Goal: Transaction & Acquisition: Purchase product/service

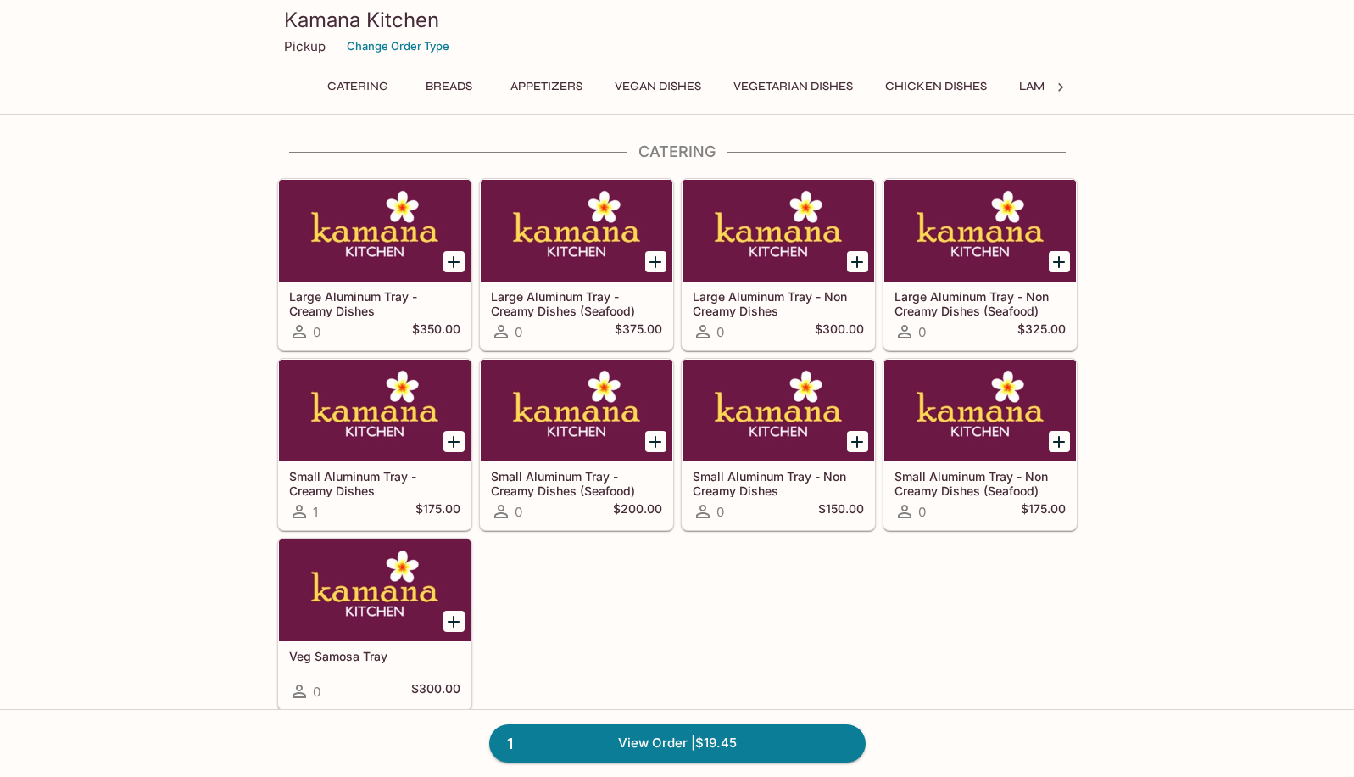
click at [924, 86] on button "Chicken Dishes" at bounding box center [936, 87] width 120 height 24
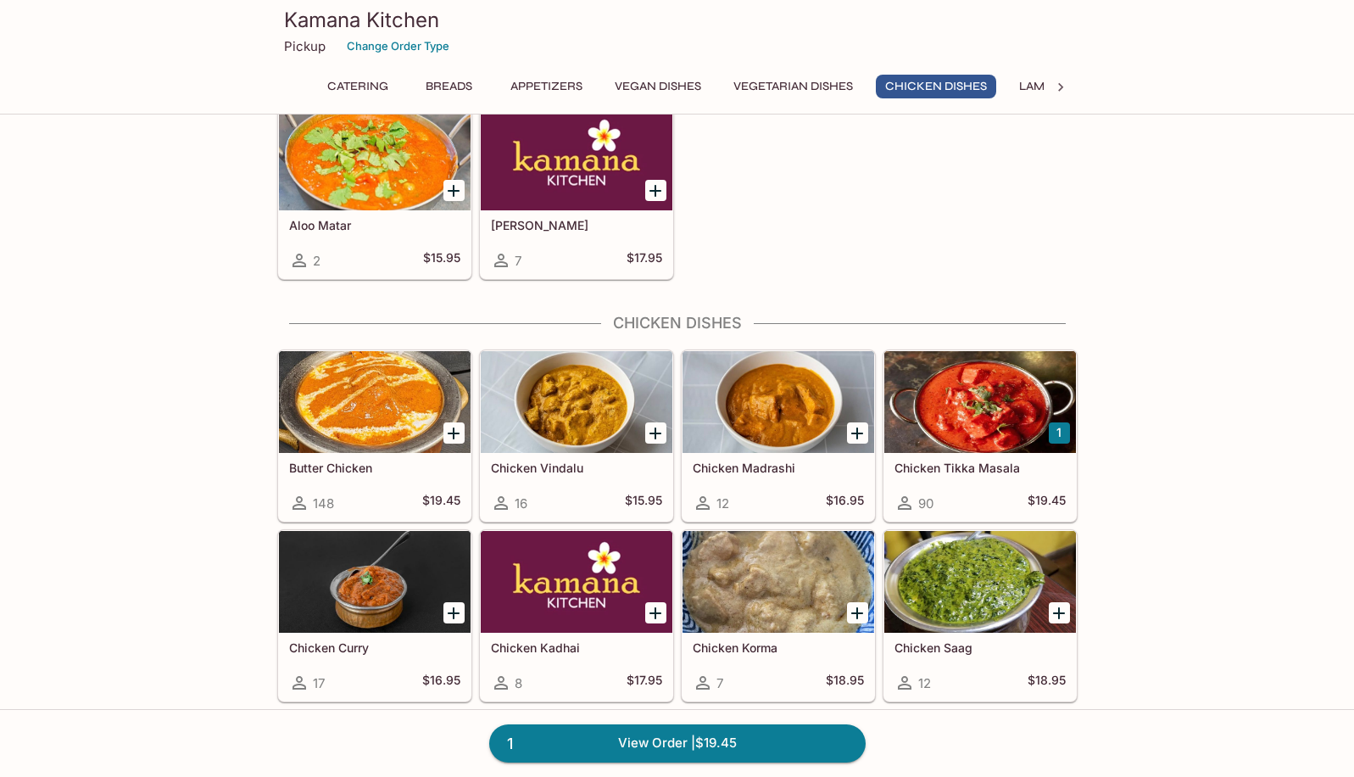
scroll to position [3008, 0]
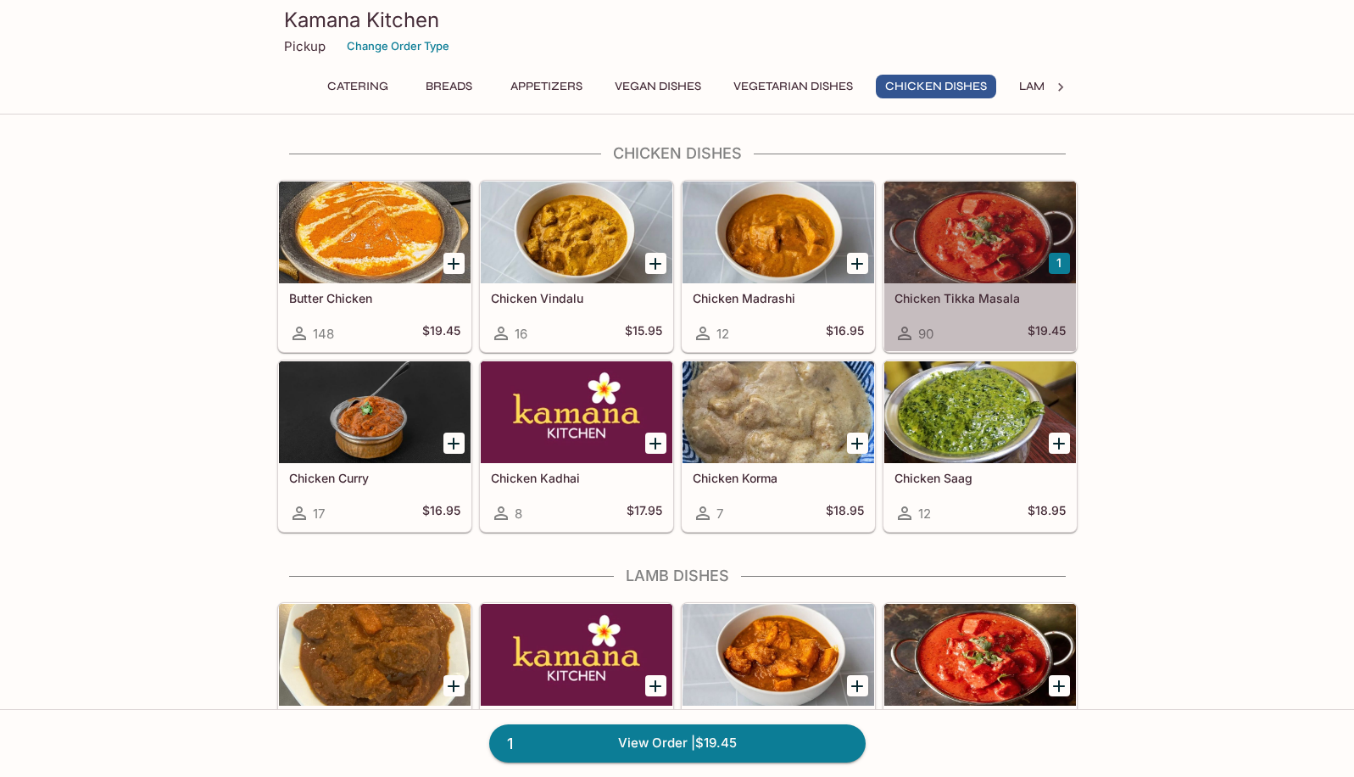
click at [995, 282] on div at bounding box center [980, 232] width 192 height 102
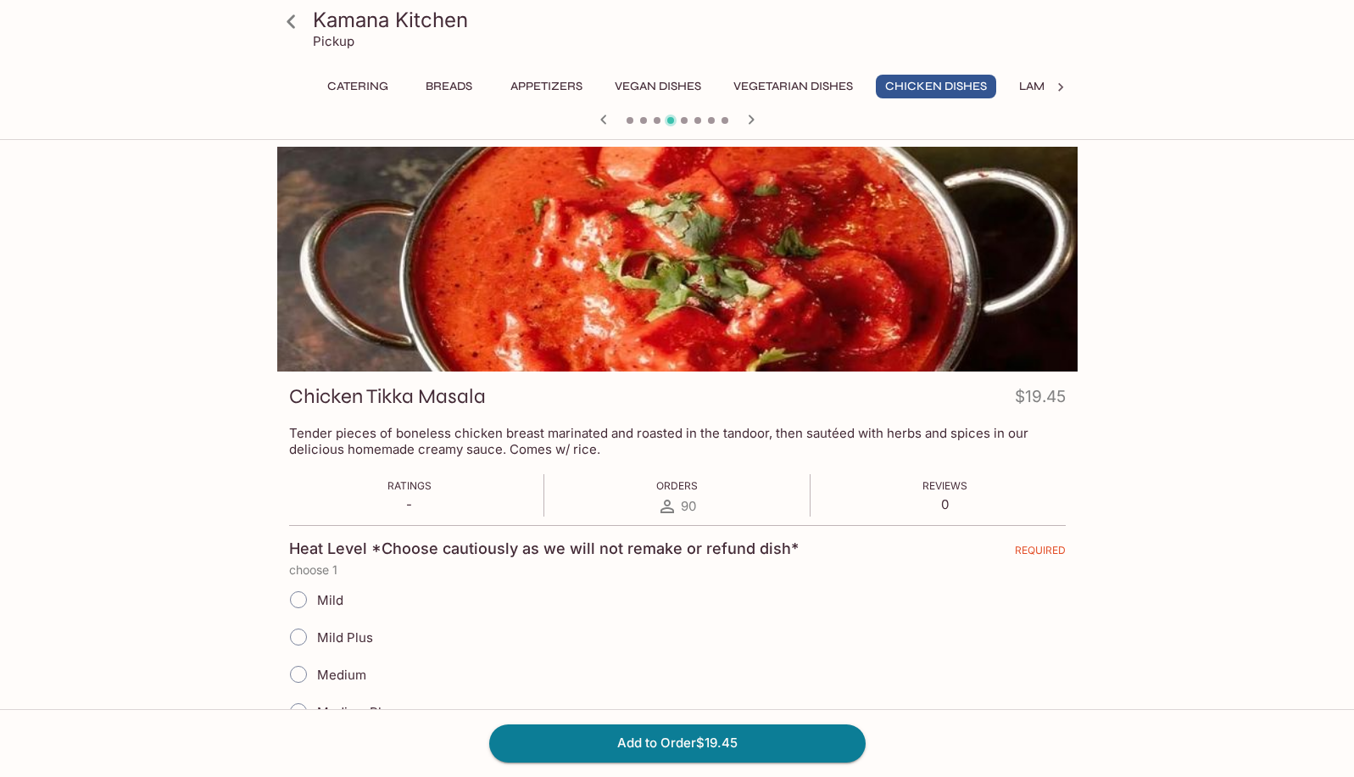
click at [763, 88] on button "Vegetarian Dishes" at bounding box center [793, 87] width 138 height 24
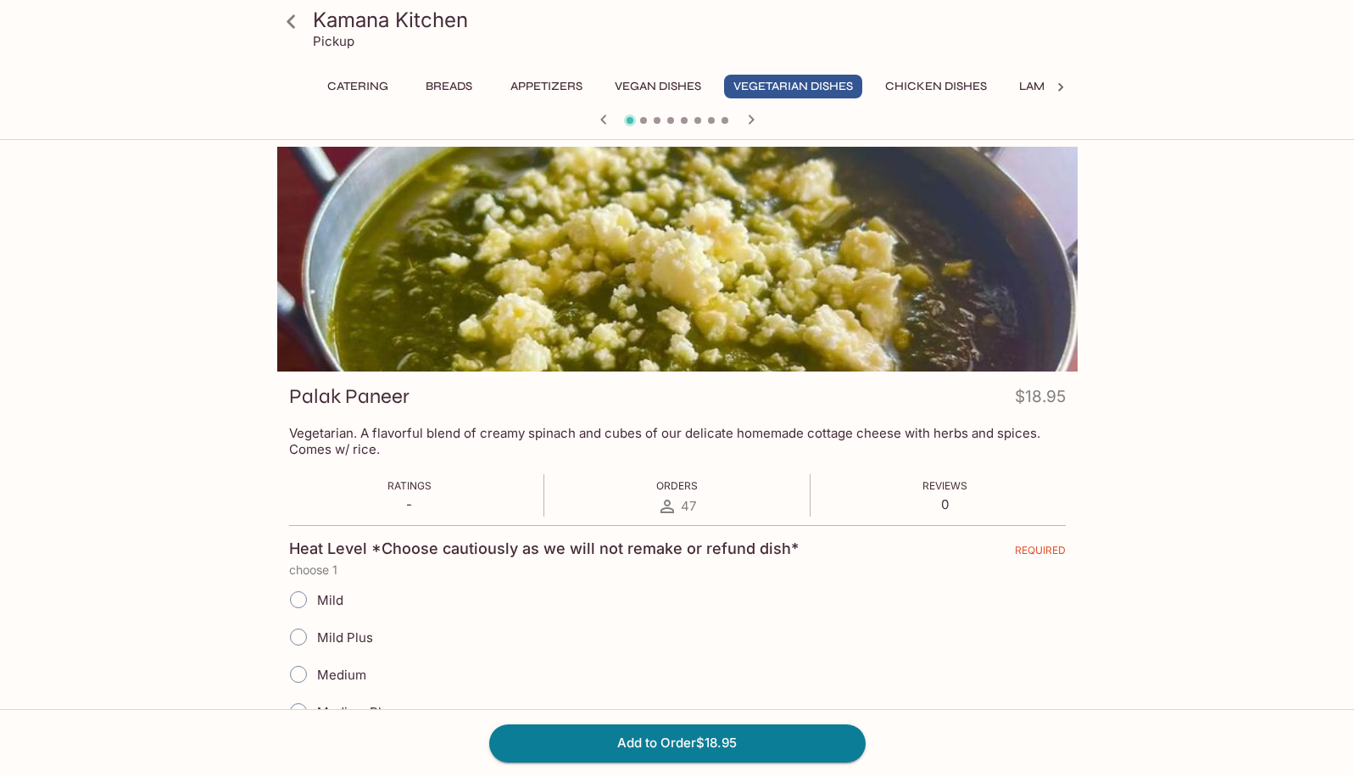
click at [916, 86] on button "Chicken Dishes" at bounding box center [936, 87] width 120 height 24
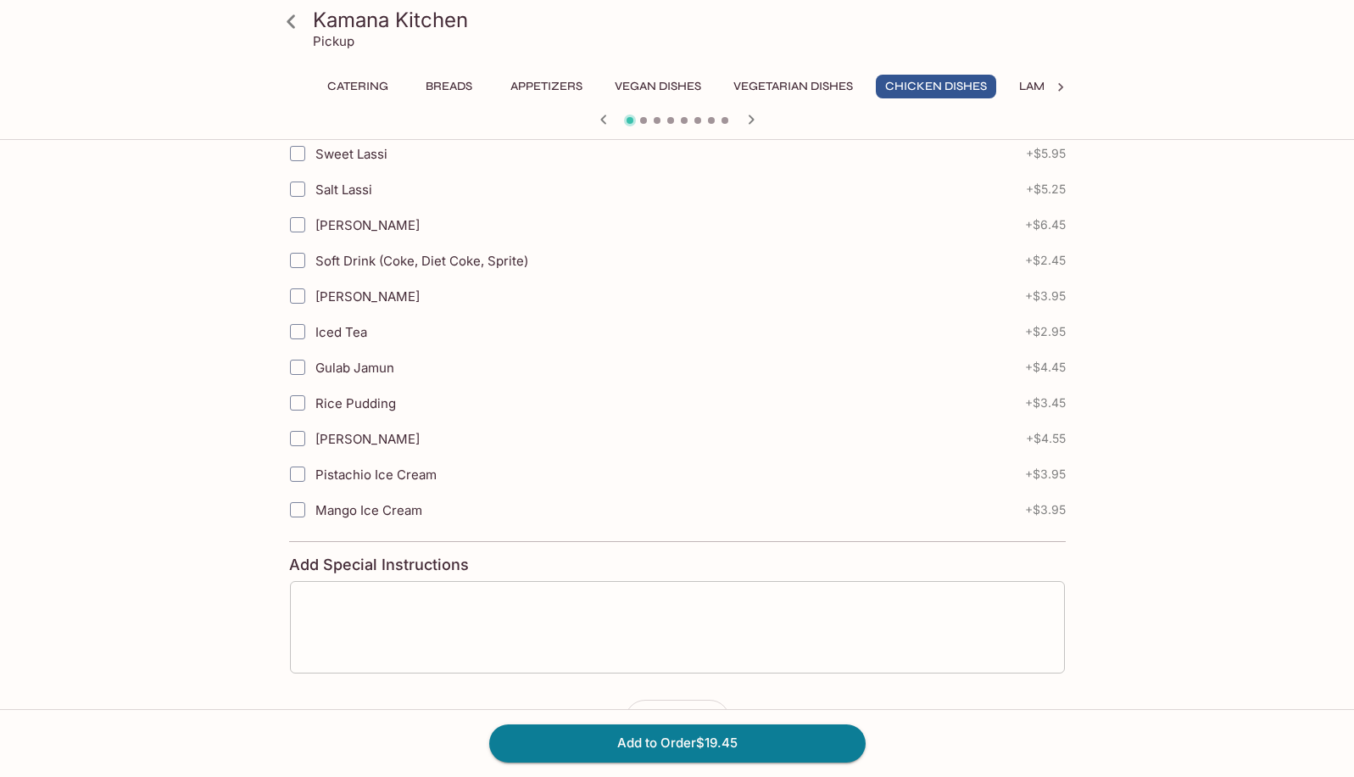
scroll to position [950, 0]
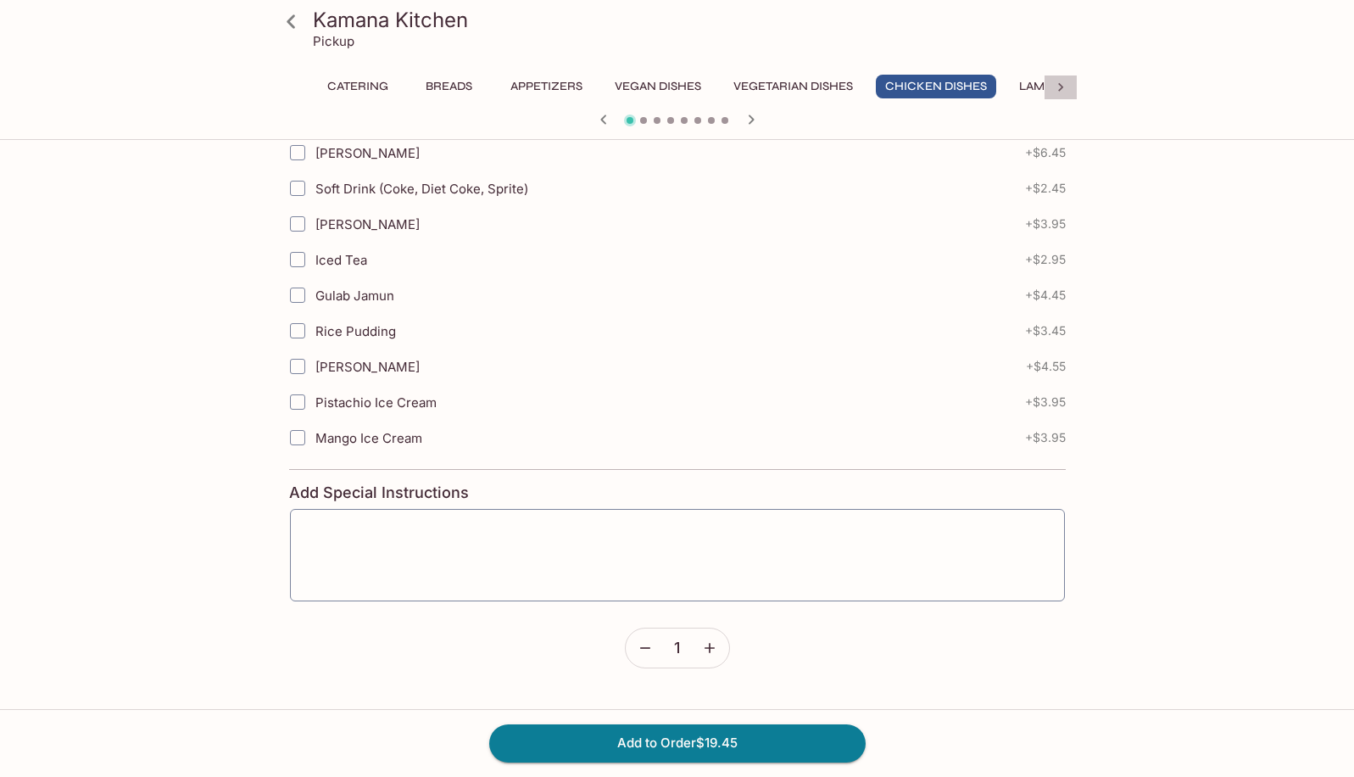
click at [1063, 92] on icon at bounding box center [1060, 87] width 17 height 17
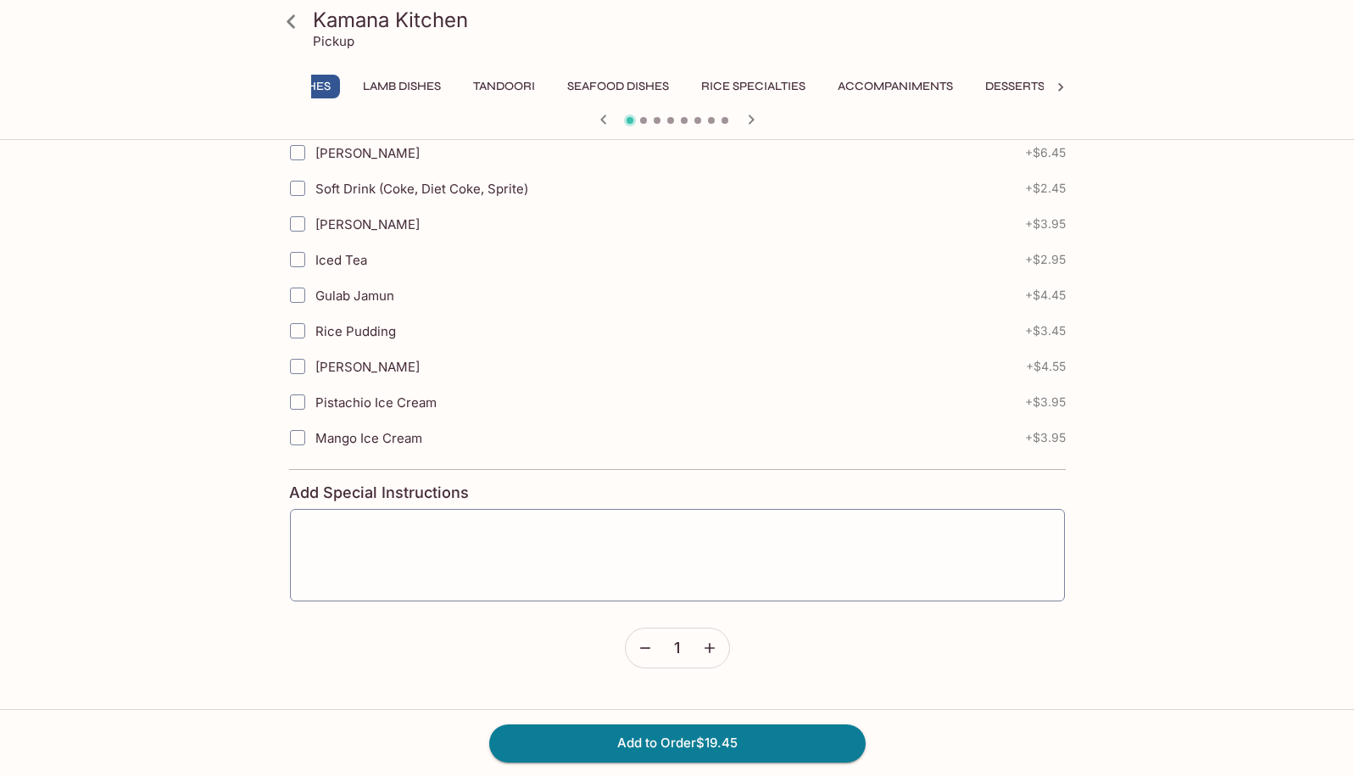
scroll to position [0, 704]
click at [288, 23] on icon at bounding box center [291, 21] width 8 height 14
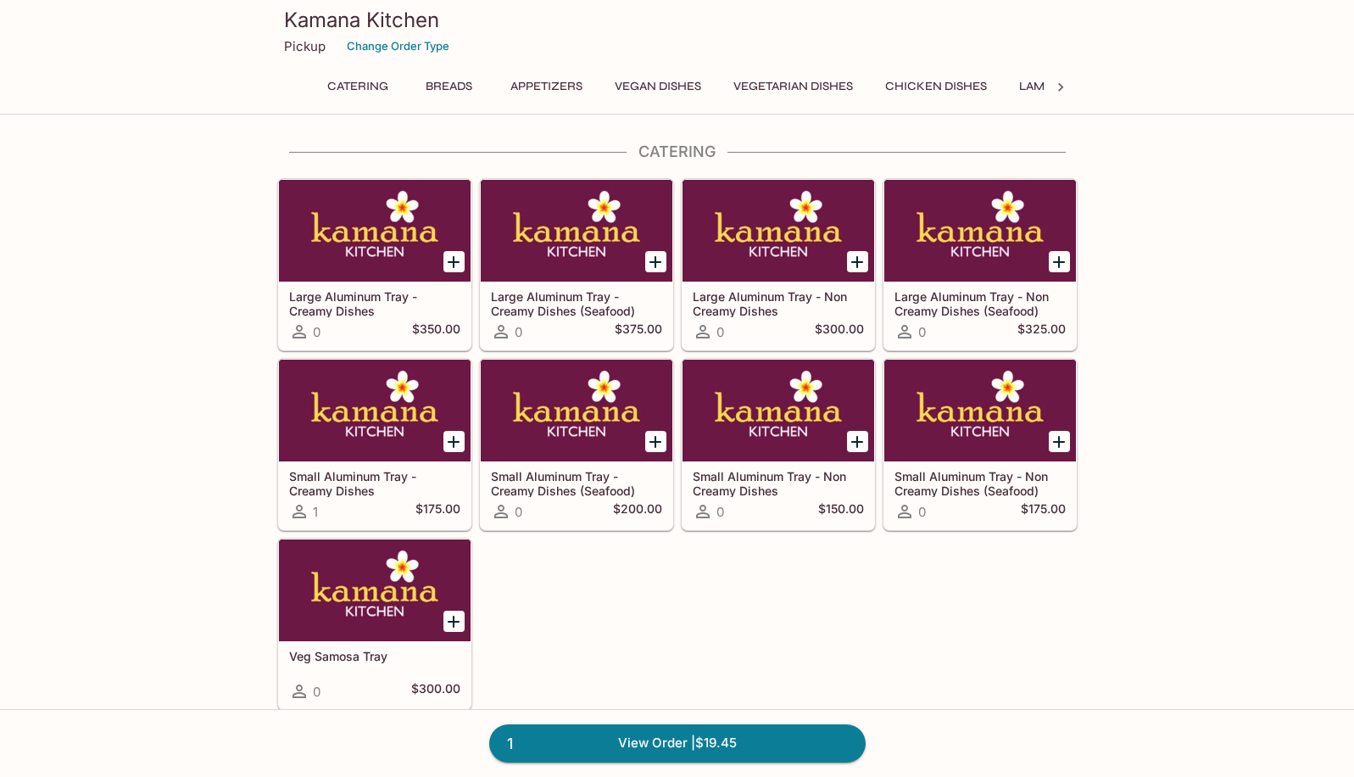
click at [967, 86] on button "Chicken Dishes" at bounding box center [936, 87] width 120 height 24
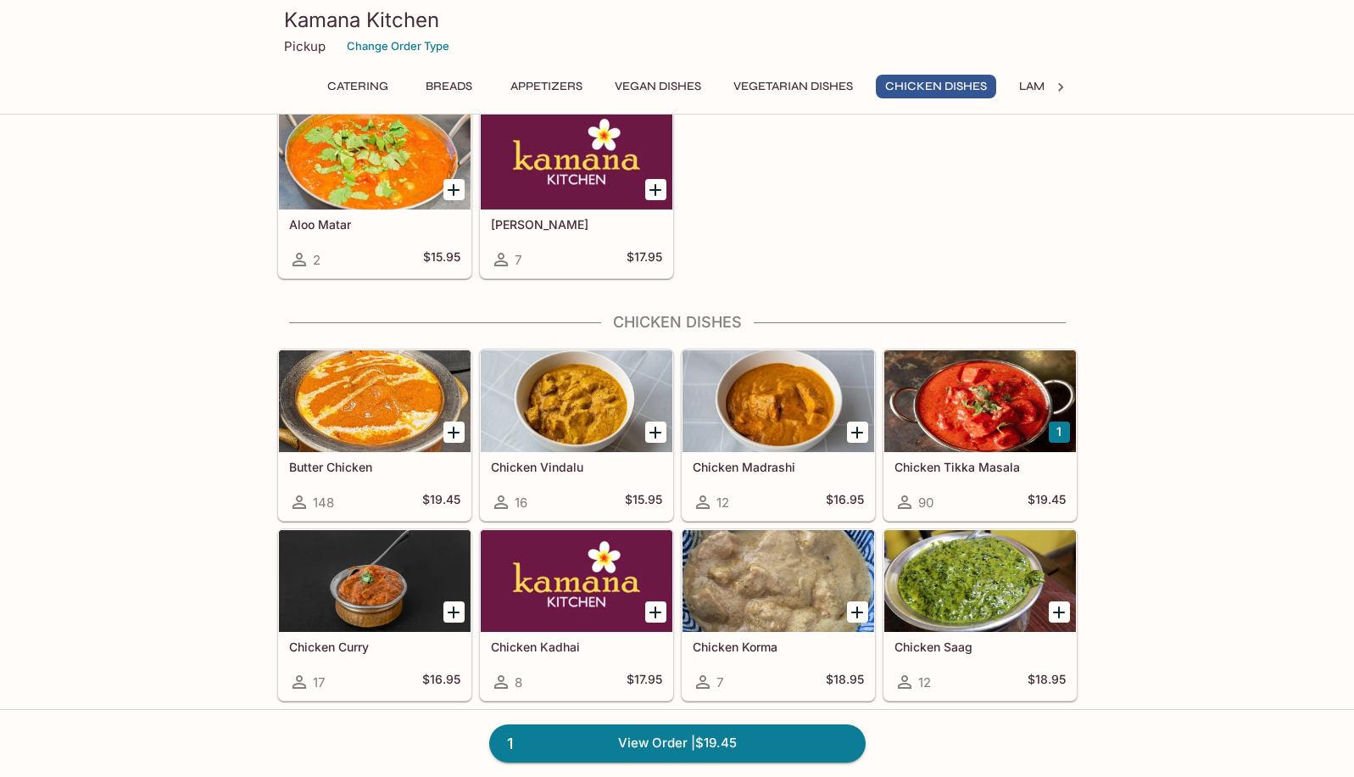
scroll to position [3008, 0]
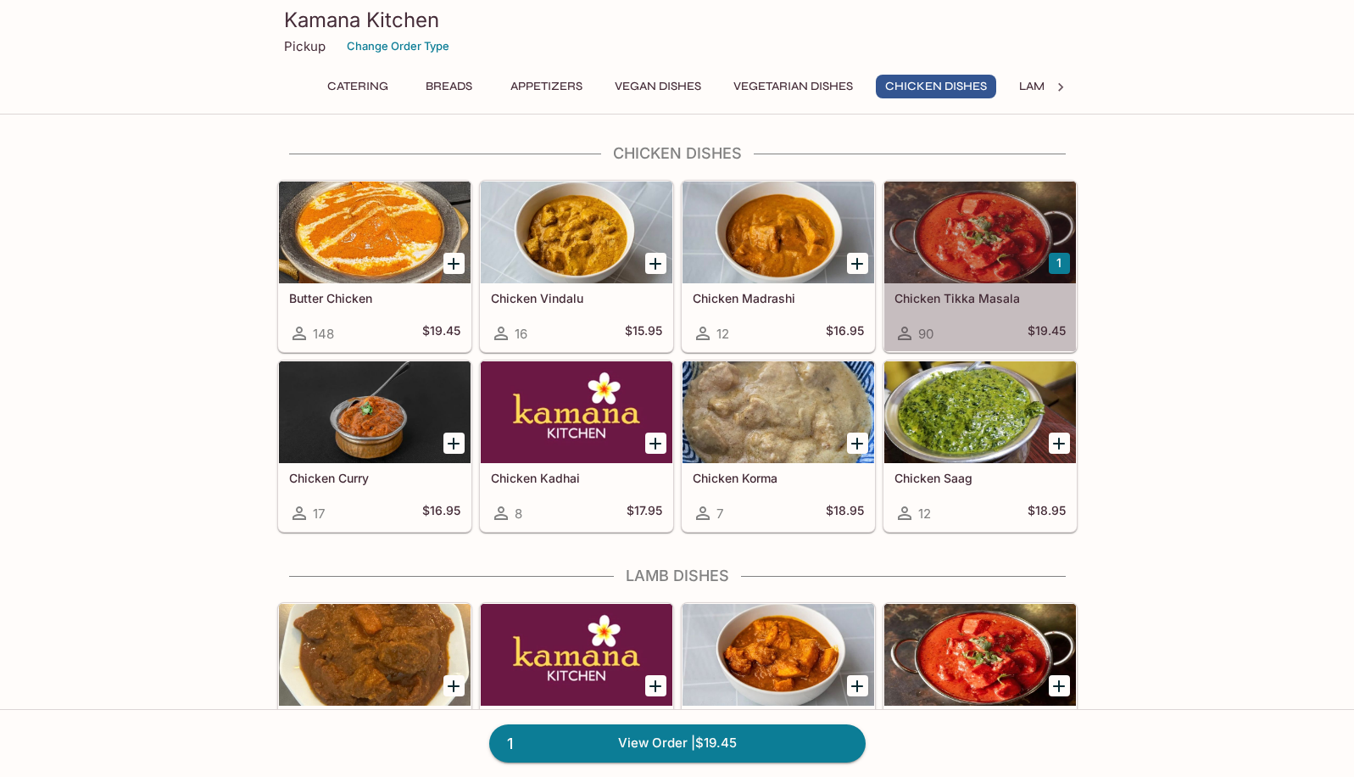
click at [934, 265] on div at bounding box center [980, 232] width 192 height 102
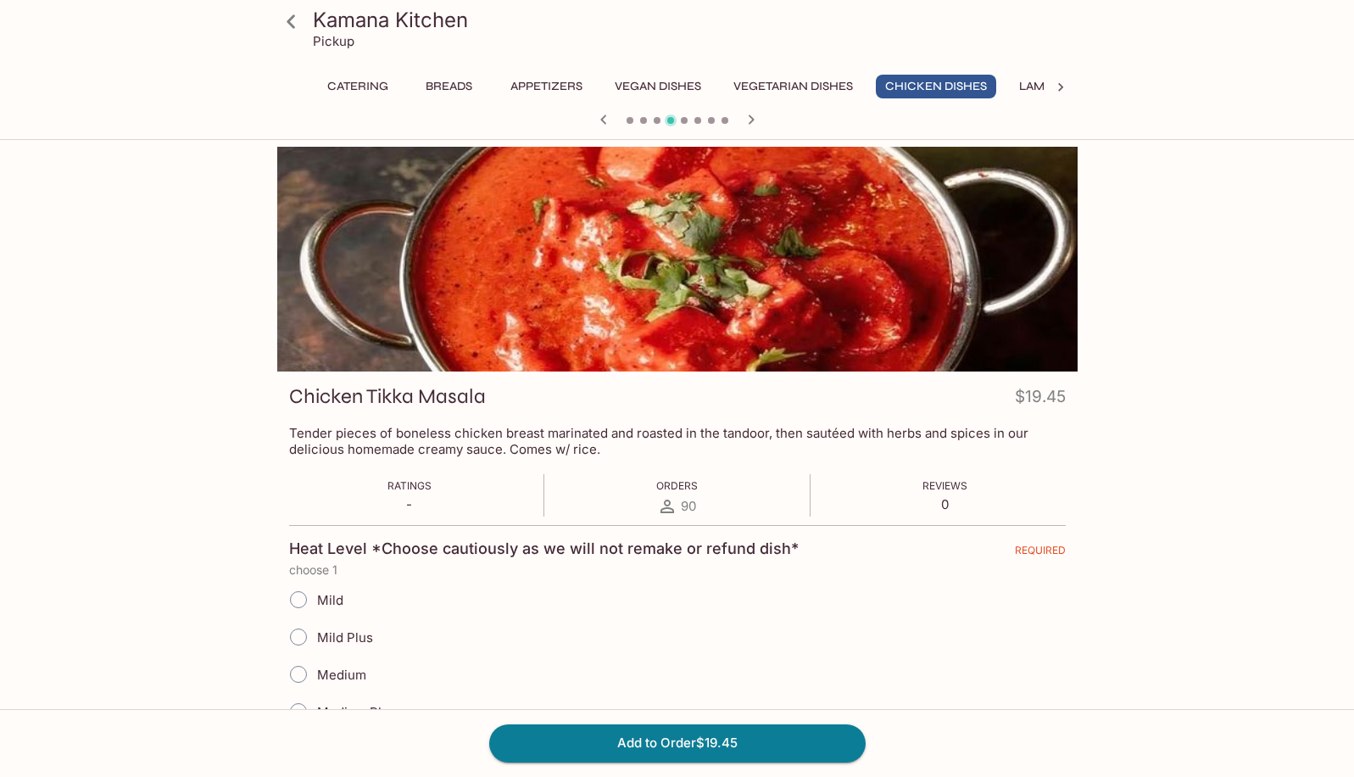
click at [329, 612] on label "Mild" at bounding box center [312, 599] width 64 height 37
click at [316, 612] on input "Mild" at bounding box center [299, 600] width 36 height 36
radio input "true"
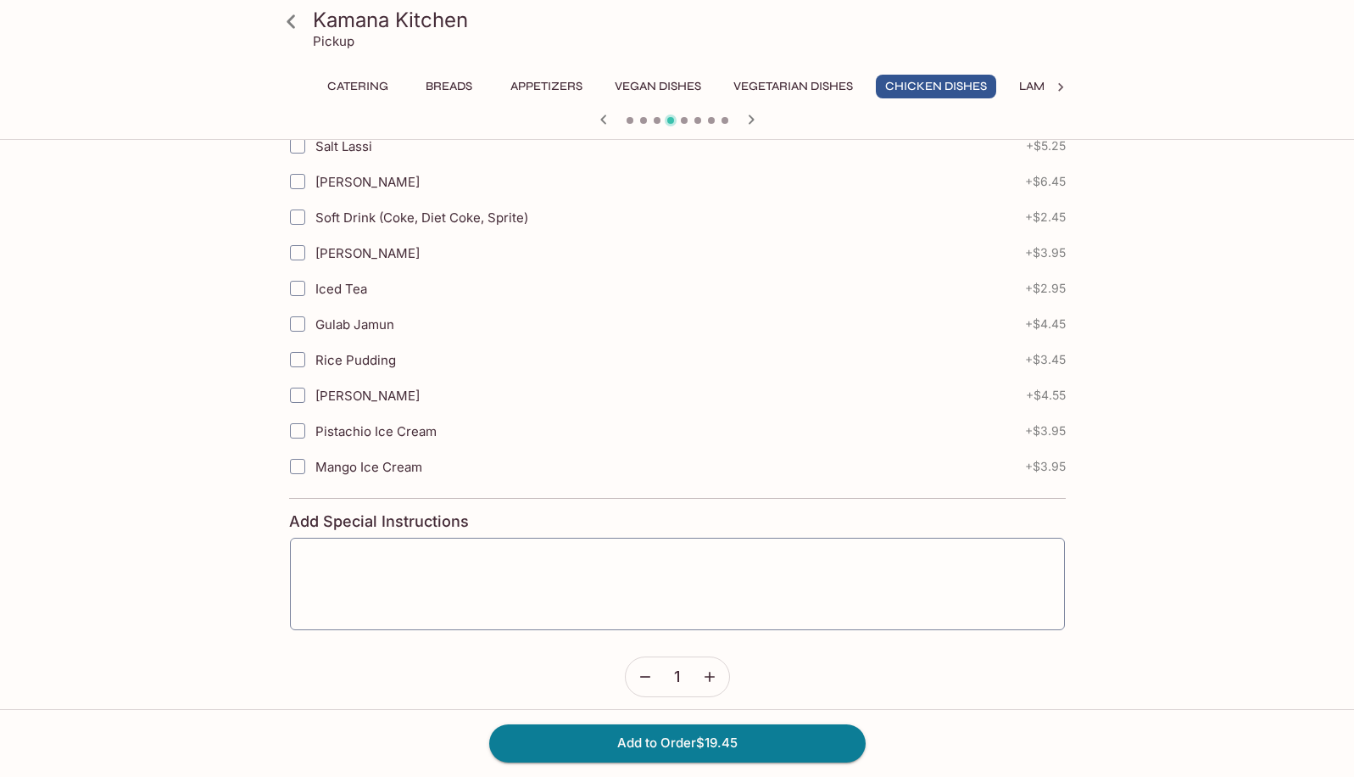
scroll to position [950, 0]
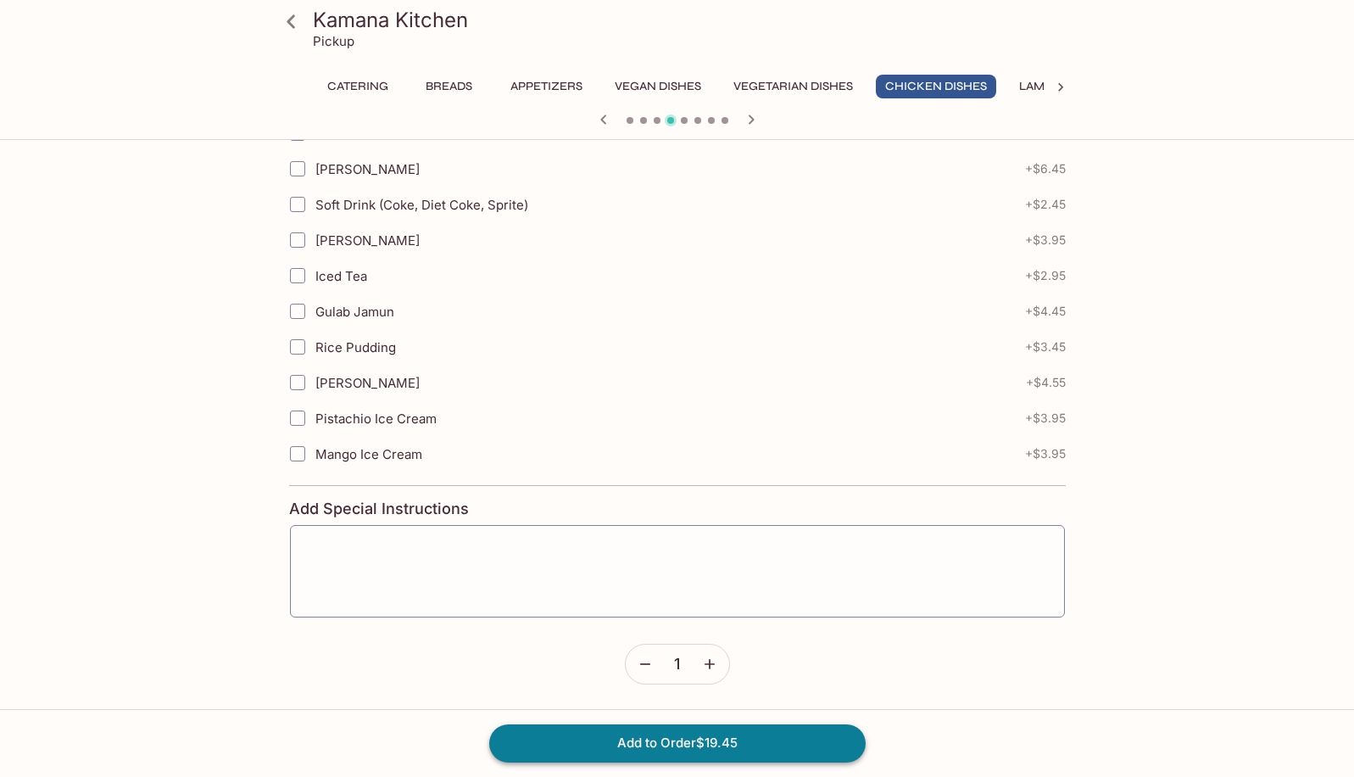
click at [597, 739] on button "Add to Order $19.45" at bounding box center [677, 742] width 376 height 37
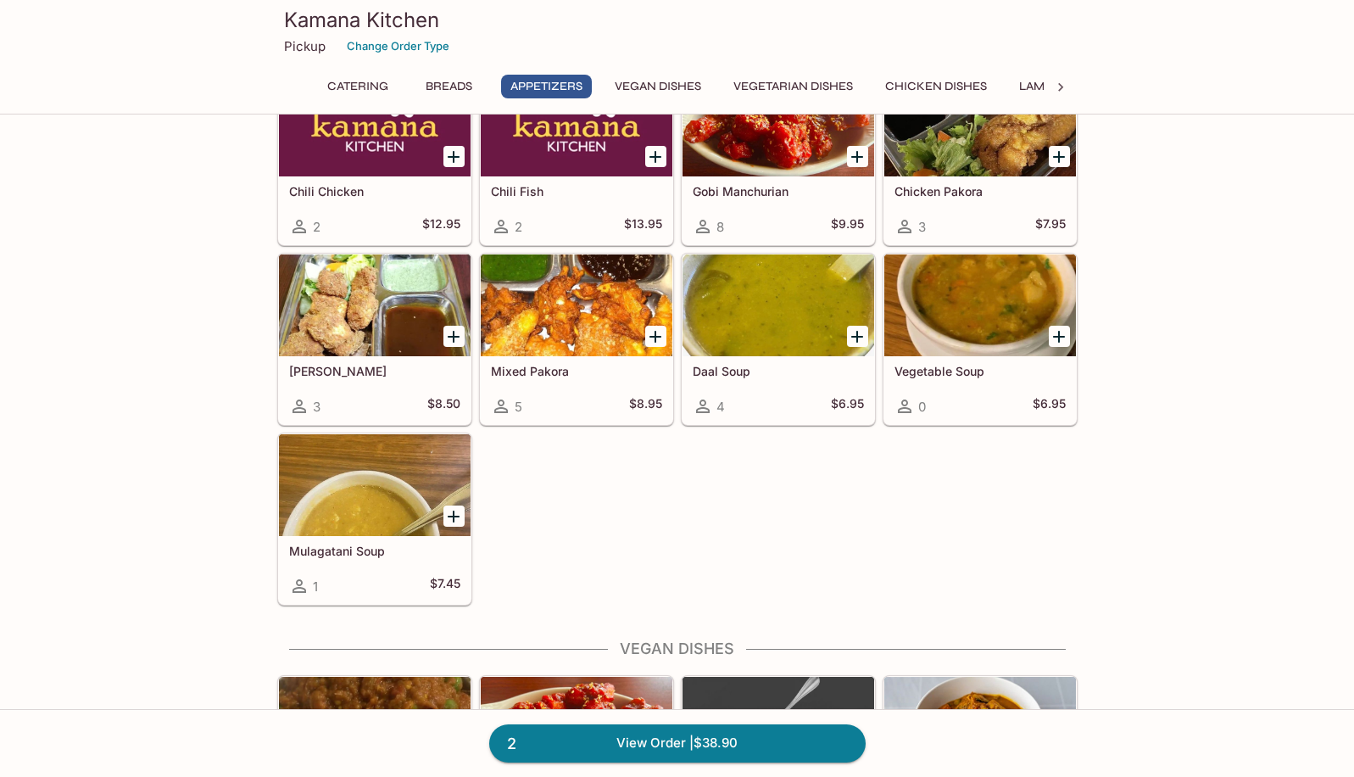
scroll to position [1441, 0]
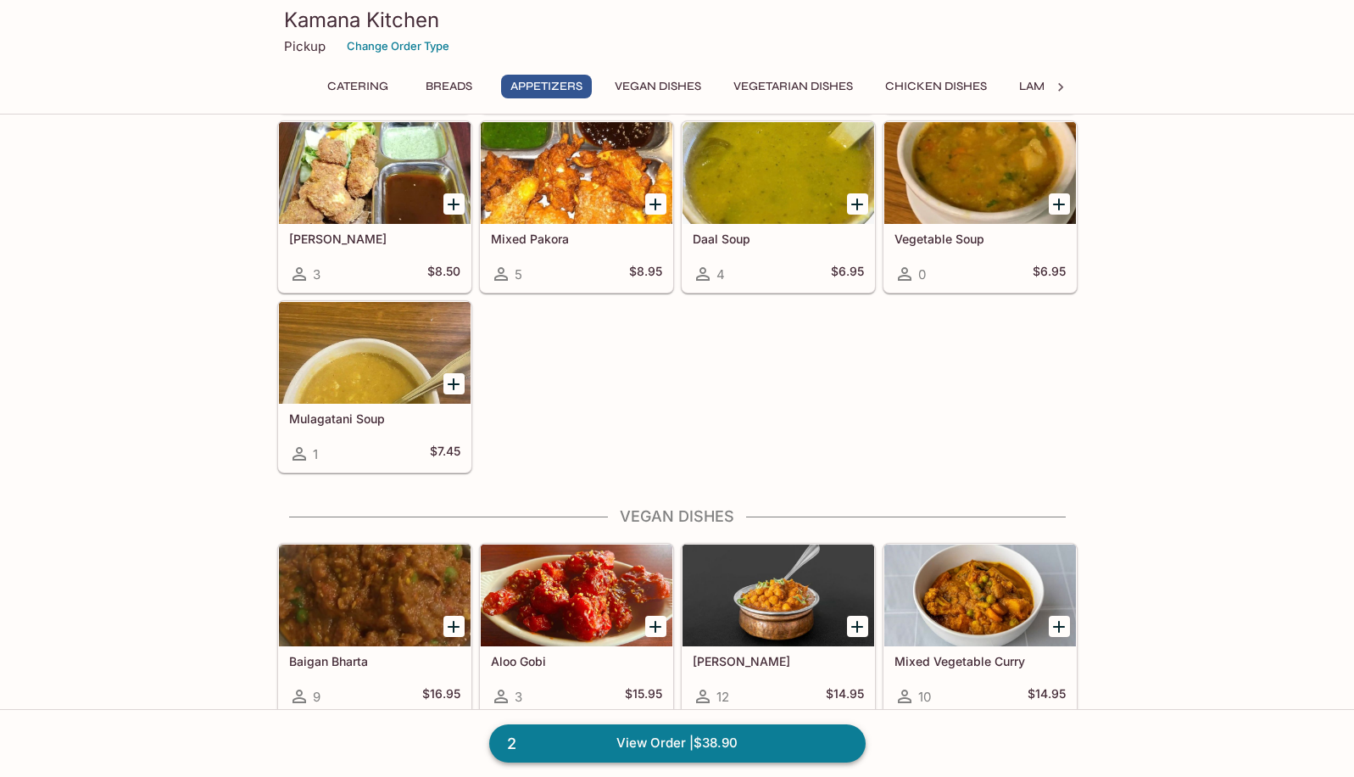
click at [649, 740] on link "2 View Order | $38.90" at bounding box center [677, 742] width 376 height 37
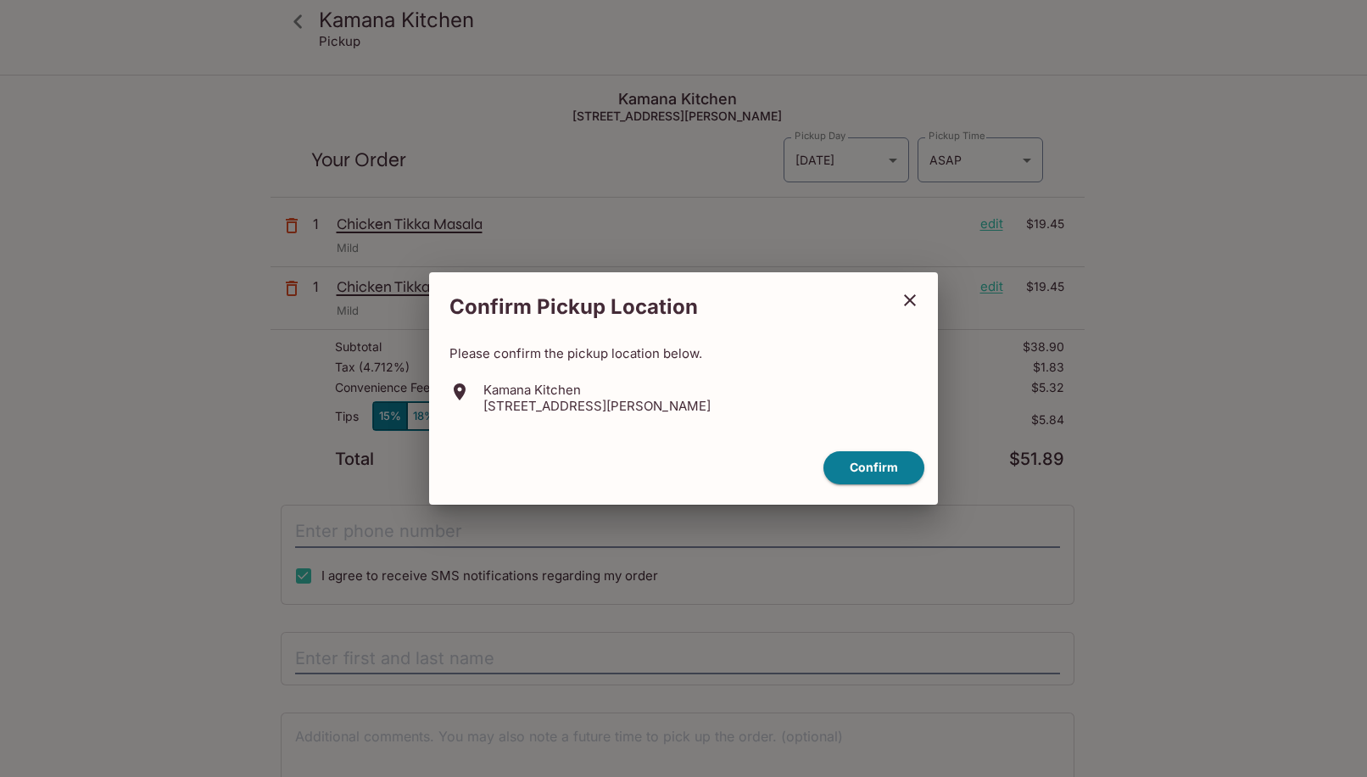
click at [913, 293] on icon "close" at bounding box center [910, 300] width 20 height 20
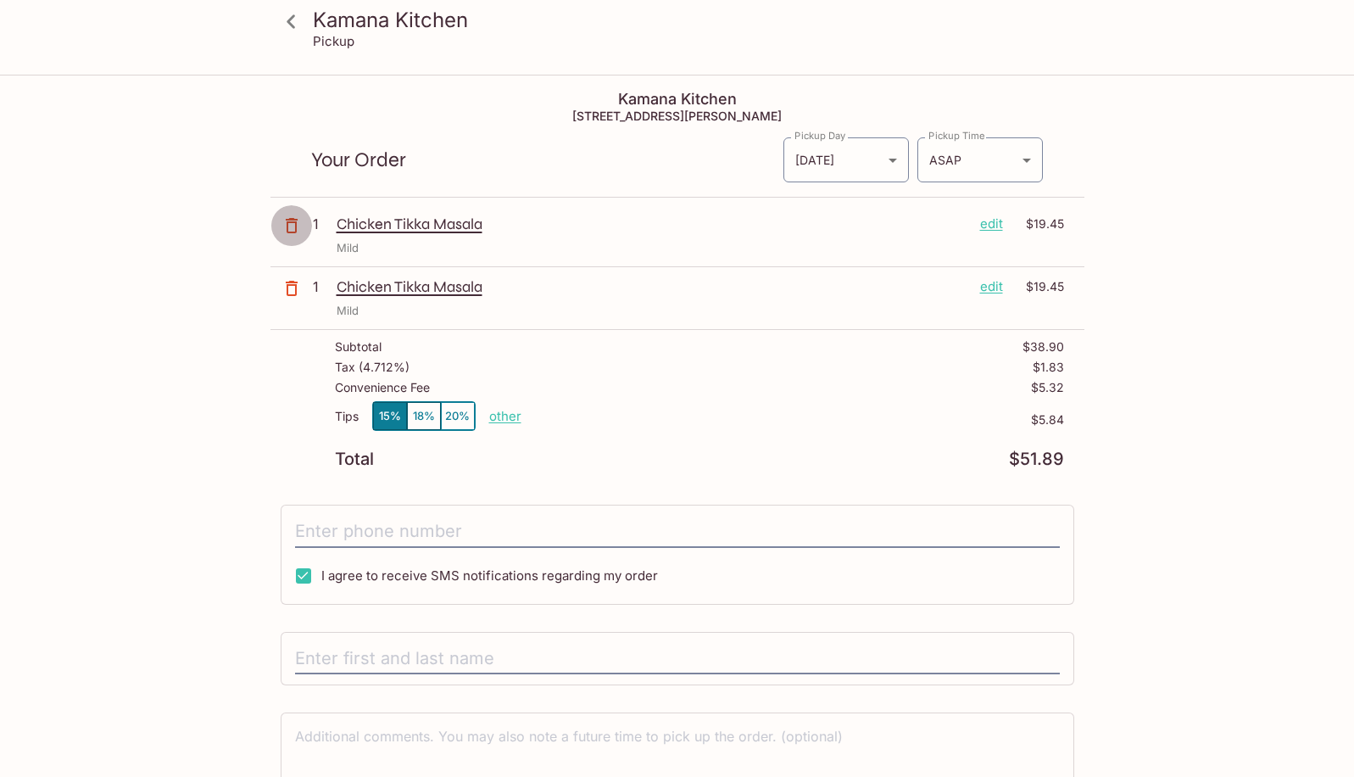
click at [293, 216] on icon "button" at bounding box center [291, 225] width 20 height 20
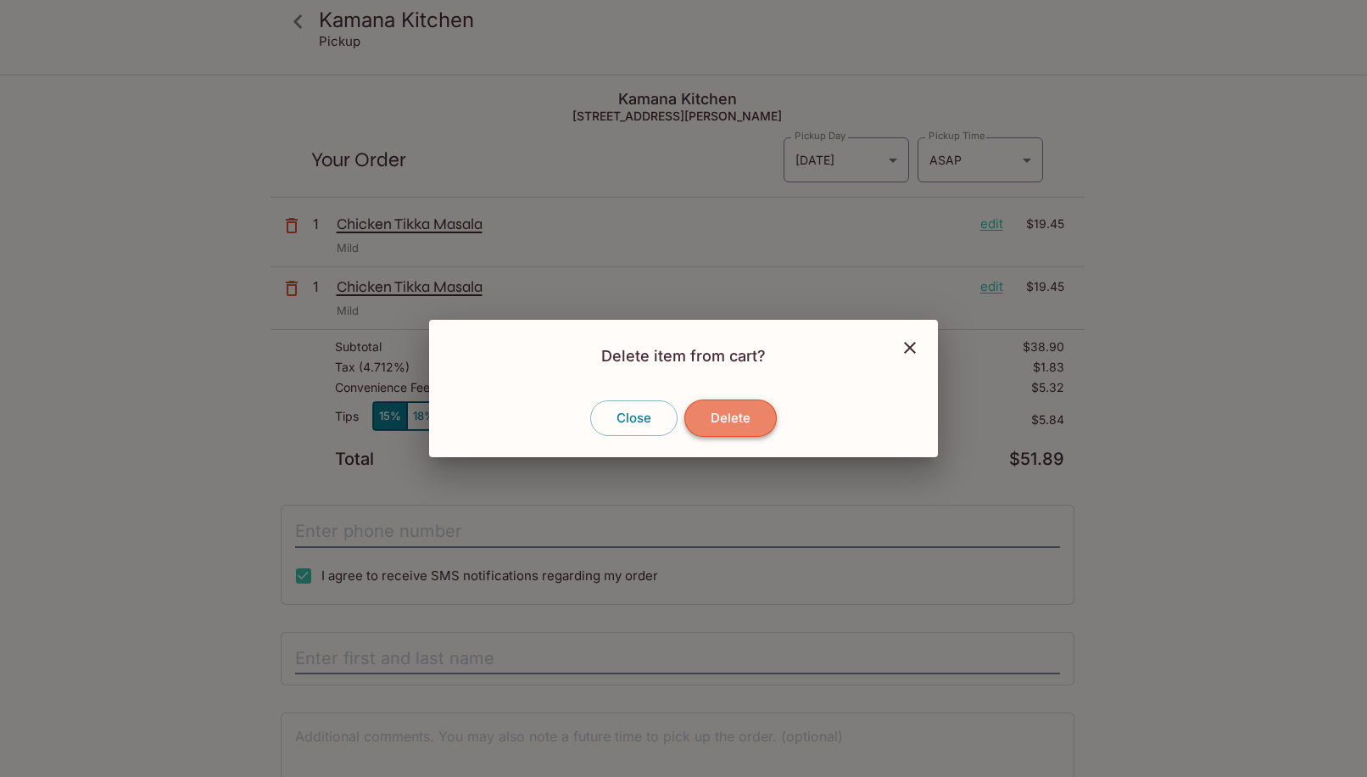
click at [720, 410] on button "Delete" at bounding box center [730, 417] width 92 height 37
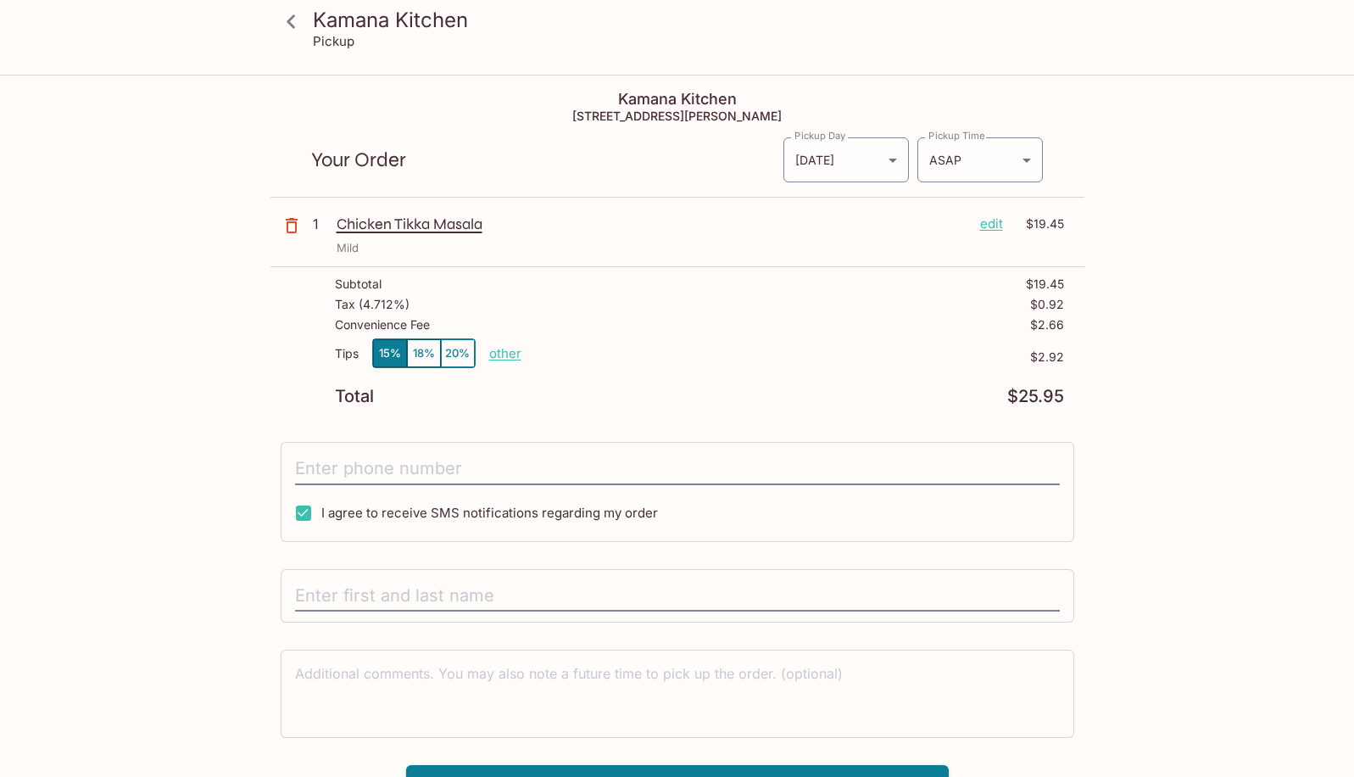
click at [510, 355] on p "other" at bounding box center [505, 353] width 32 height 16
drag, startPoint x: 597, startPoint y: 353, endPoint x: 661, endPoint y: 350, distance: 64.5
click at [661, 350] on div "Tips 15% 18% 20% Done 2.92 $2.92" at bounding box center [699, 363] width 729 height 50
type input "1.50"
click at [476, 447] on div "I agree to receive SMS notifications regarding my order" at bounding box center [678, 492] width 794 height 100
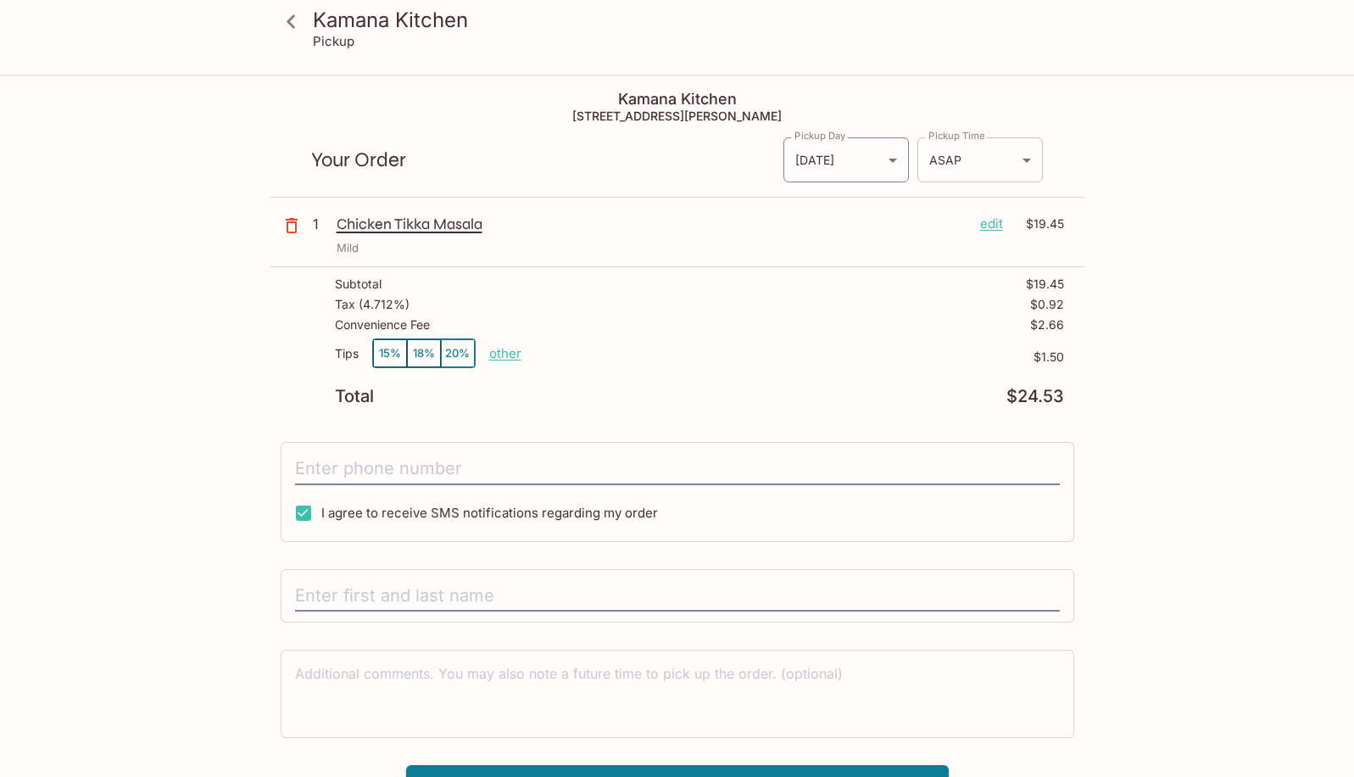
click at [1018, 148] on body "Kamana Kitchen Pickup Kamana Kitchen [STREET_ADDRESS][PERSON_NAME] Your Order P…" at bounding box center [677, 464] width 1354 height 777
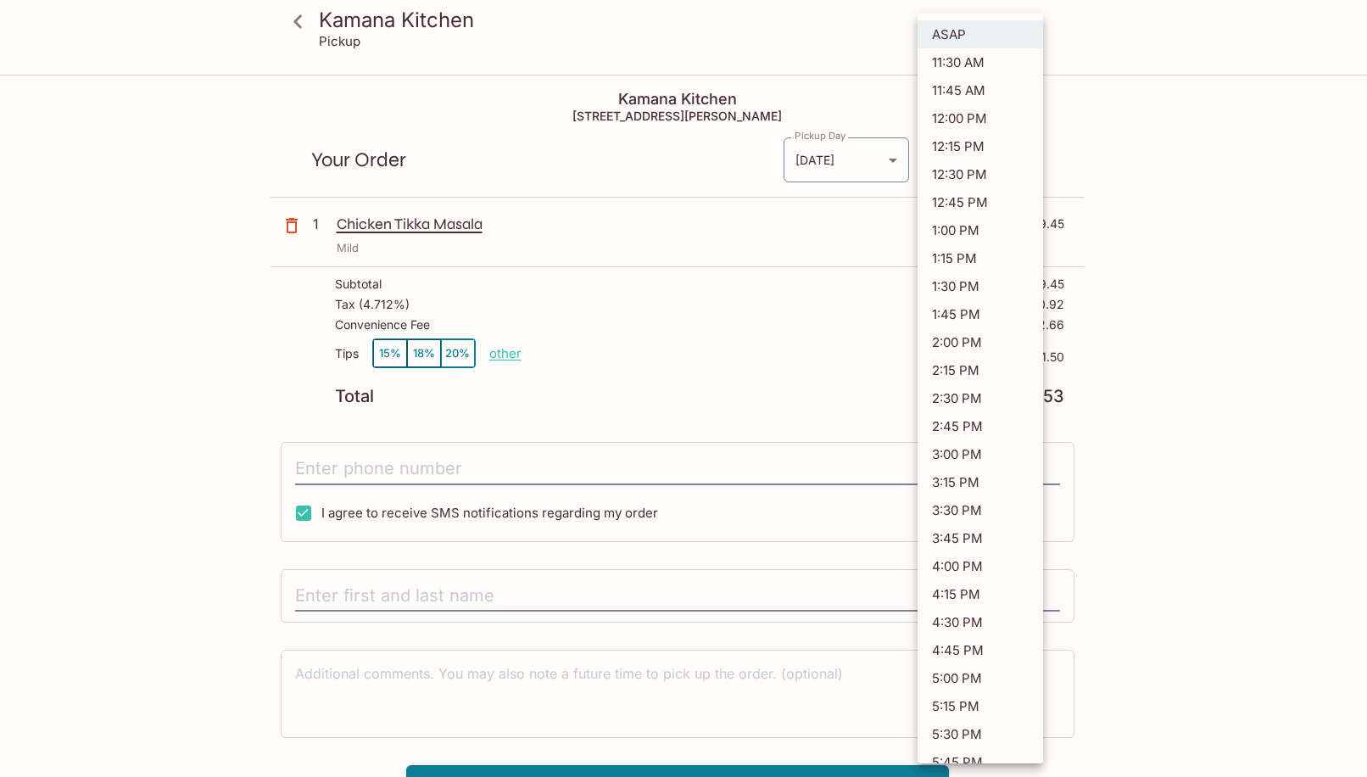
click at [1162, 185] on div at bounding box center [683, 388] width 1367 height 777
